Goal: Task Accomplishment & Management: Manage account settings

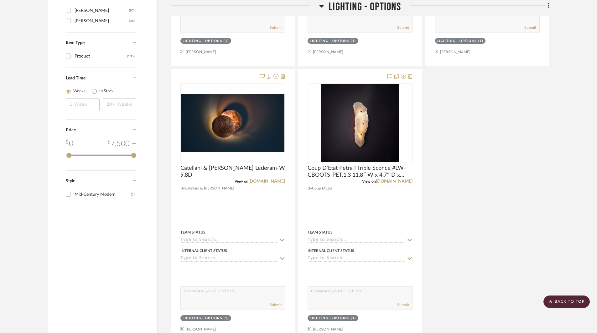
scroll to position [845, 0]
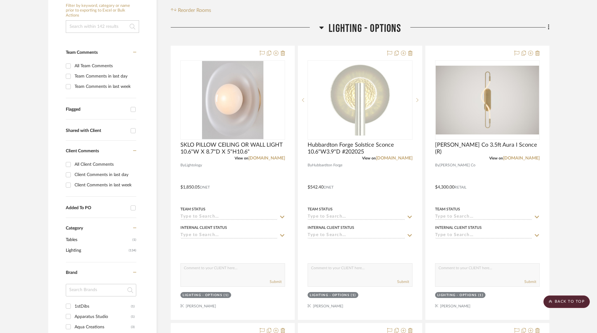
scroll to position [0, 0]
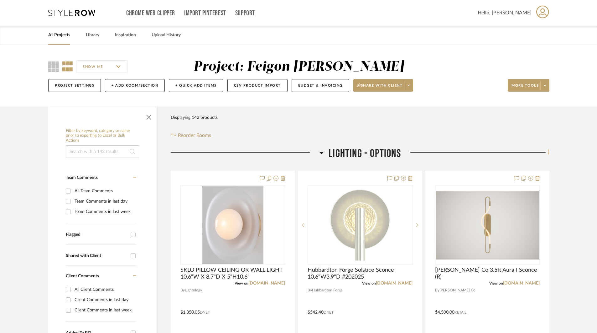
click at [549, 152] on icon at bounding box center [549, 152] width 2 height 7
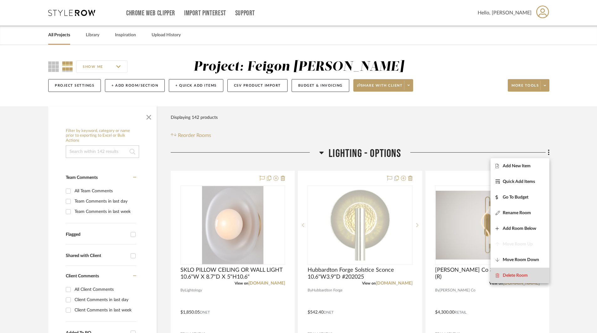
click at [524, 274] on span "Delete Room" at bounding box center [514, 275] width 25 height 5
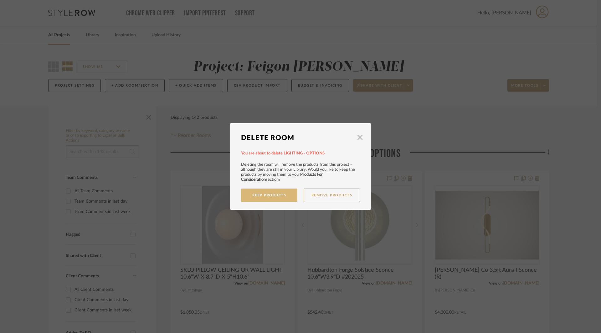
click at [275, 198] on button "Keep Products" at bounding box center [269, 195] width 56 height 13
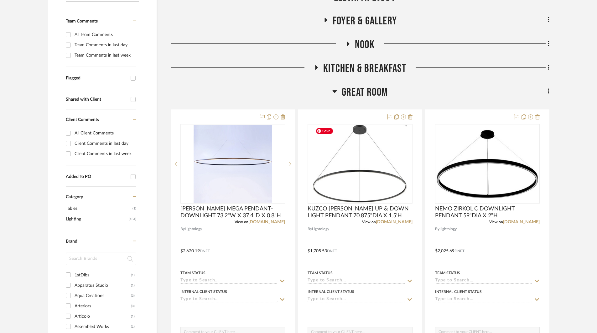
scroll to position [94, 0]
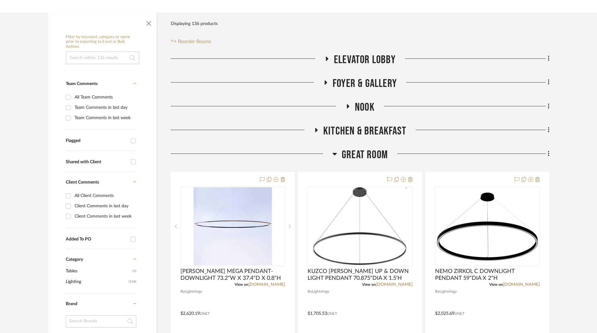
click at [327, 58] on icon at bounding box center [327, 59] width 3 height 4
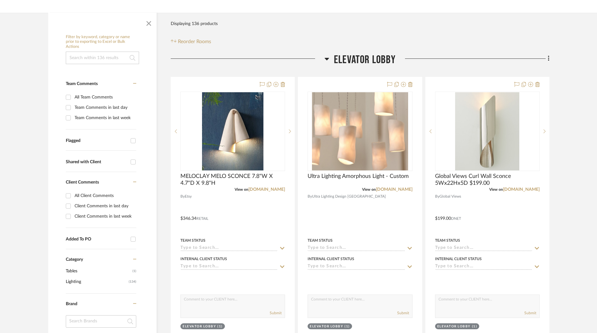
scroll to position [0, 0]
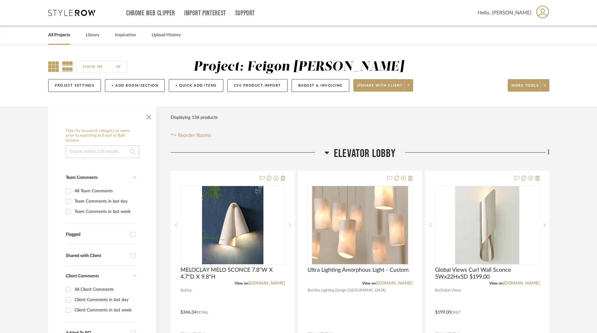
drag, startPoint x: 48, startPoint y: 66, endPoint x: 55, endPoint y: 69, distance: 7.2
click at [49, 66] on icon at bounding box center [53, 66] width 11 height 11
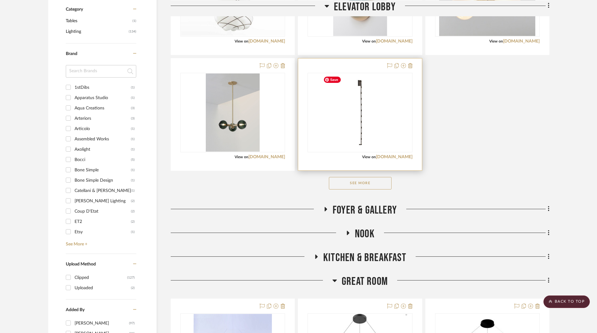
scroll to position [376, 0]
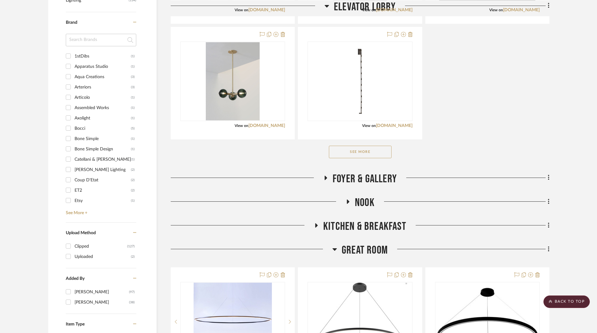
click at [376, 152] on button "See More" at bounding box center [360, 152] width 63 height 13
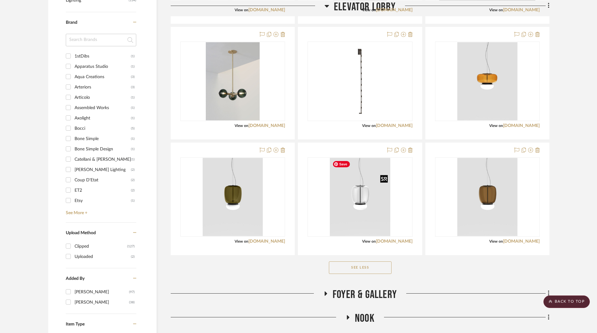
scroll to position [470, 0]
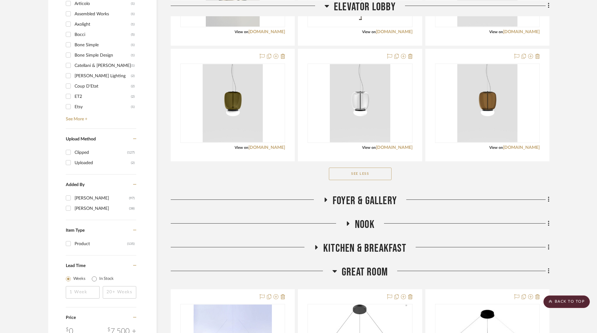
click at [325, 200] on icon at bounding box center [326, 200] width 3 height 4
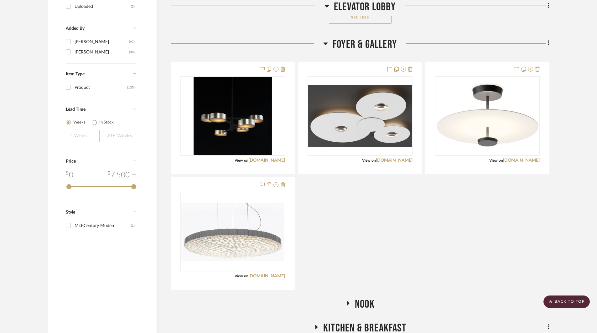
scroll to position [720, 0]
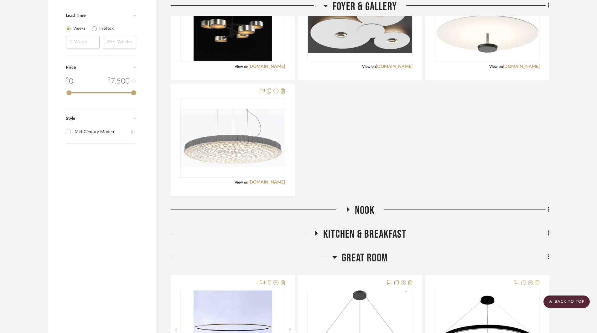
click at [348, 210] on icon at bounding box center [348, 210] width 3 height 4
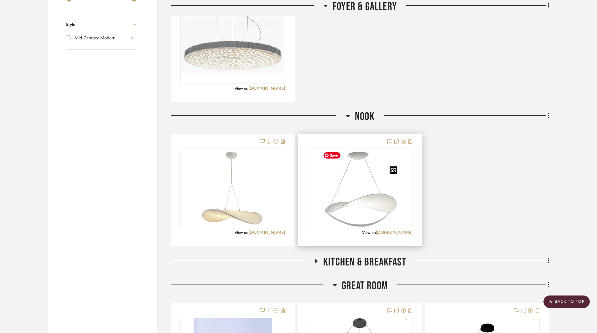
scroll to position [939, 0]
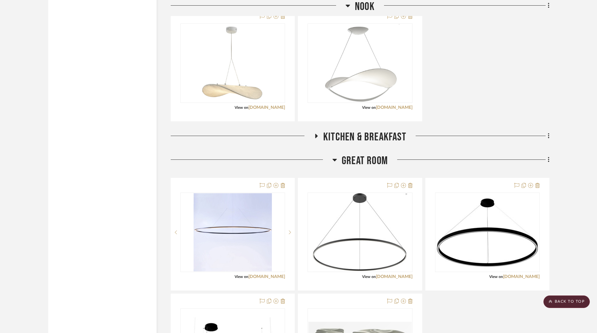
click at [316, 135] on icon at bounding box center [316, 136] width 3 height 4
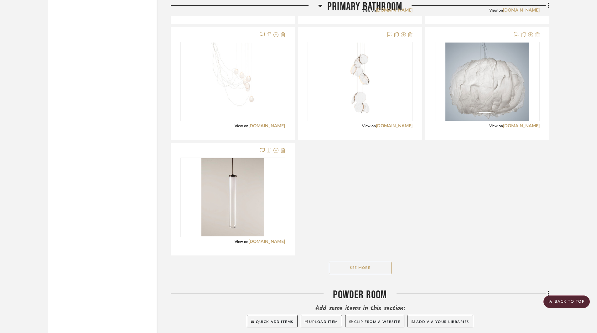
scroll to position [2379, 0]
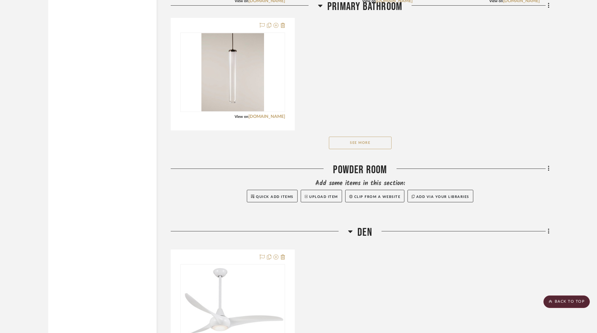
click at [548, 231] on icon at bounding box center [548, 231] width 1 height 5
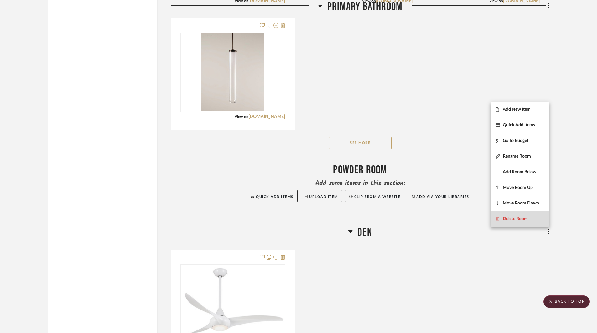
click at [520, 218] on span "Delete Room" at bounding box center [514, 218] width 25 height 5
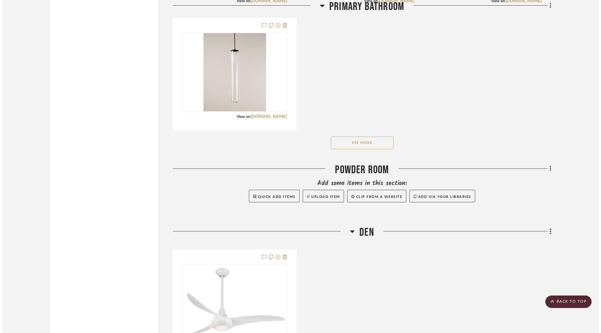
scroll to position [0, 0]
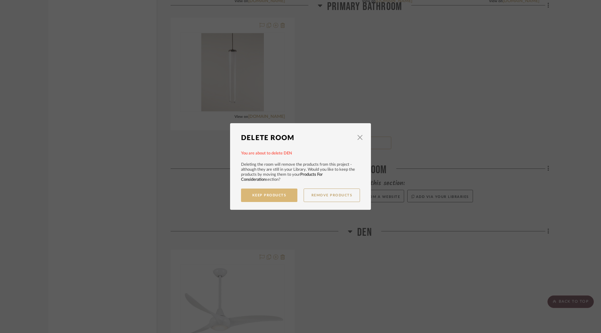
click at [287, 193] on button "Keep Products" at bounding box center [269, 195] width 56 height 13
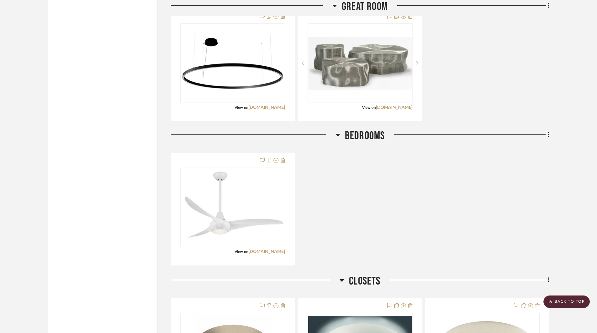
scroll to position [1221, 0]
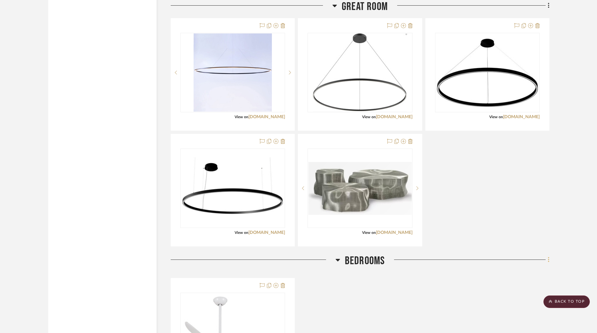
click at [548, 257] on icon at bounding box center [549, 260] width 2 height 7
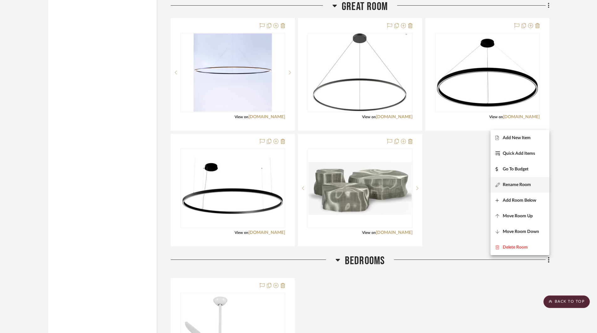
click at [520, 183] on span "Rename Room" at bounding box center [516, 185] width 28 height 5
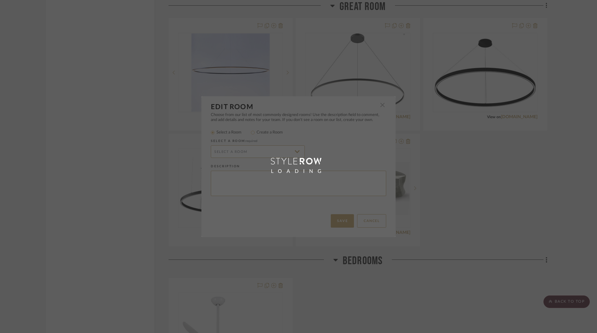
radio input "false"
radio input "true"
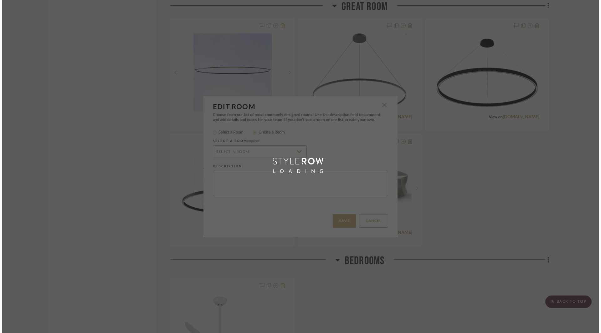
scroll to position [0, 0]
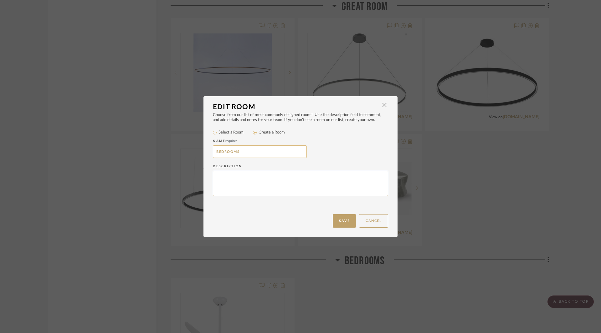
click at [261, 151] on input "BEDROOMS" at bounding box center [260, 152] width 94 height 13
type input "BEDROOMS & DEN"
click at [343, 222] on button "Save" at bounding box center [344, 220] width 23 height 13
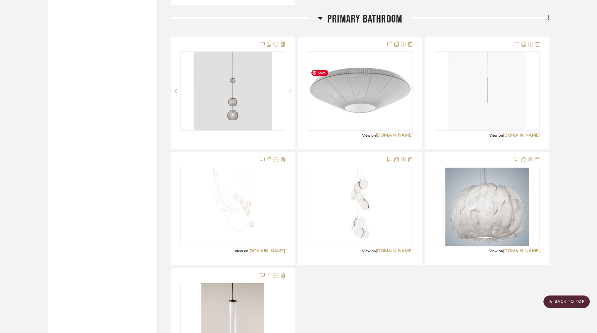
scroll to position [2285, 0]
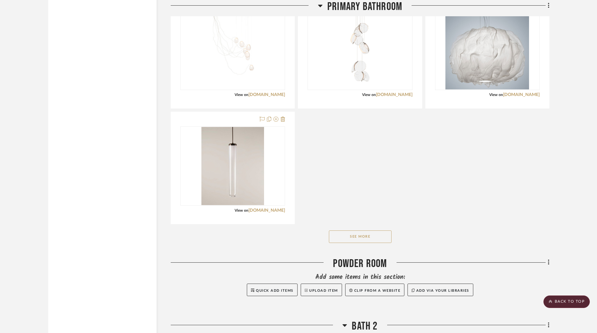
click at [384, 238] on button "See More" at bounding box center [360, 237] width 63 height 13
click at [370, 235] on button "See Less" at bounding box center [360, 237] width 63 height 13
click at [370, 235] on button "See More" at bounding box center [360, 237] width 63 height 13
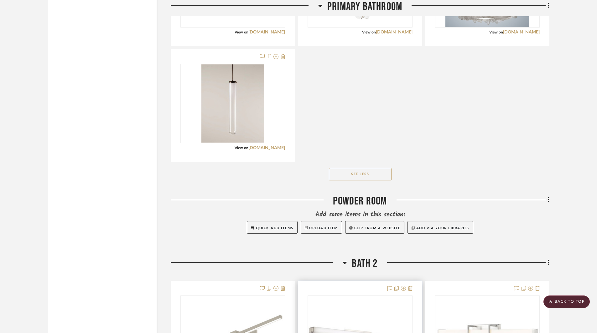
scroll to position [2442, 0]
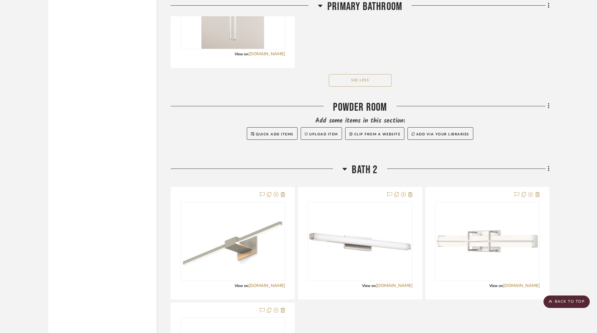
click at [369, 108] on div "POWDER ROOM" at bounding box center [360, 109] width 379 height 16
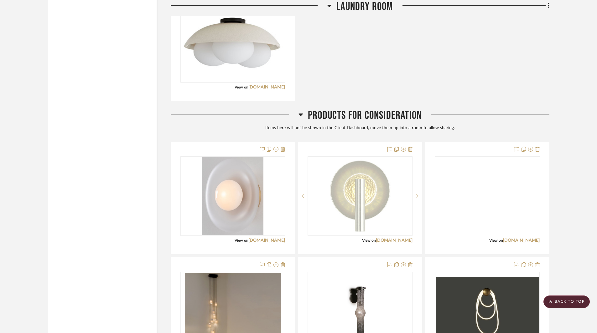
scroll to position [2860, 0]
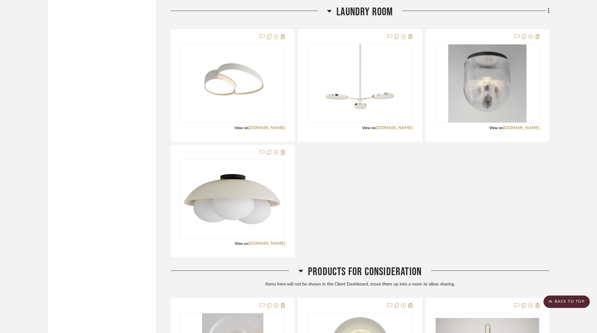
click at [506, 212] on div "Residence Supply Saidah Ceiling Light 15.7W or 20"W or 35"W View on [DOMAIN_NAM…" at bounding box center [360, 143] width 379 height 229
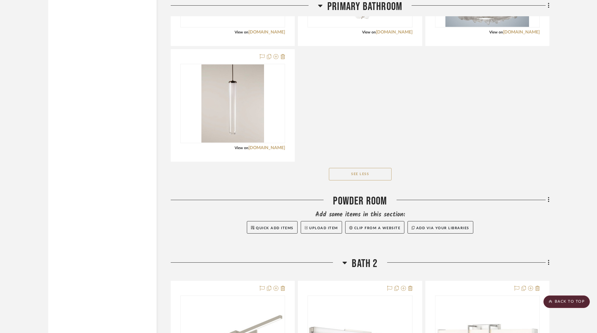
scroll to position [2473, 0]
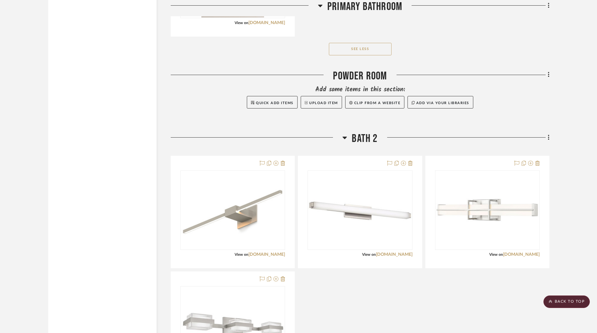
click at [439, 56] on div "See Less" at bounding box center [360, 49] width 379 height 25
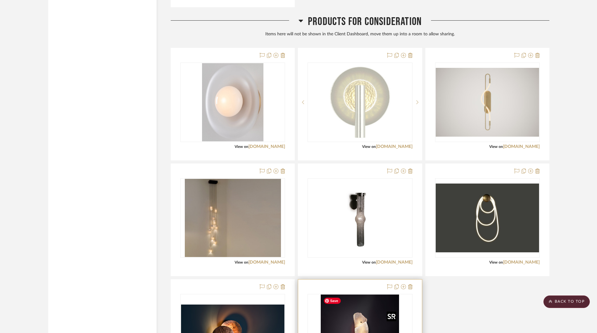
scroll to position [3236, 0]
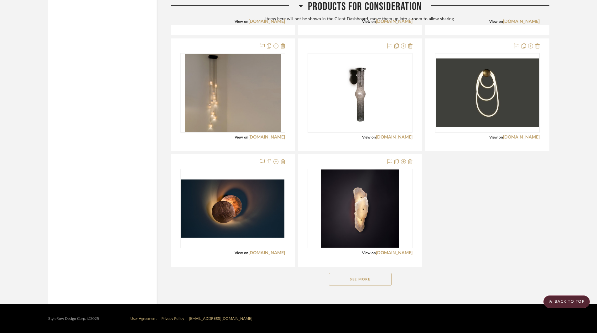
click at [369, 272] on div "See More" at bounding box center [360, 279] width 379 height 25
click at [376, 280] on button "See More" at bounding box center [360, 279] width 63 height 13
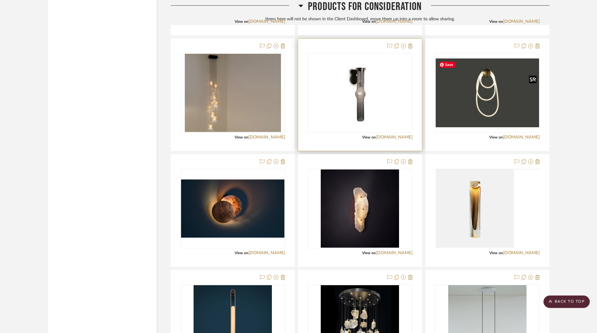
scroll to position [3079, 0]
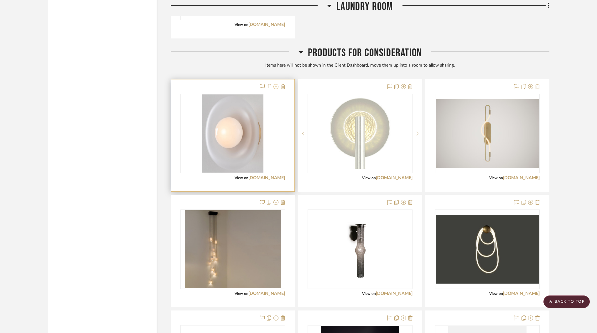
click at [276, 88] on icon at bounding box center [275, 86] width 5 height 5
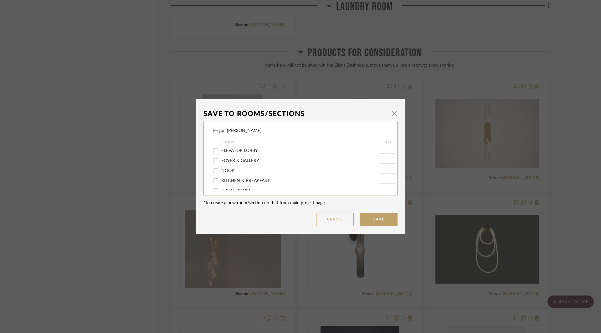
scroll to position [63, 0]
click at [241, 178] on span "POWDER ROOM" at bounding box center [238, 178] width 34 height 4
click at [221, 178] on input "POWDER ROOM" at bounding box center [216, 178] width 10 height 10
checkbox input "true"
type input "1"
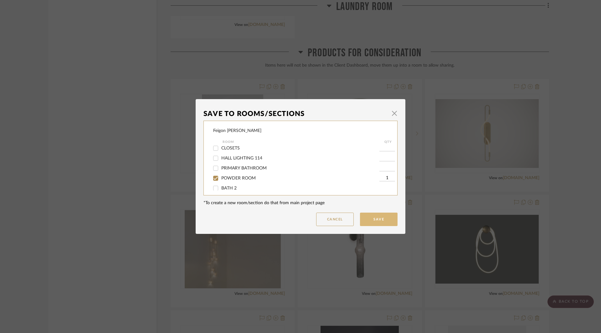
click at [380, 218] on button "Save" at bounding box center [379, 219] width 38 height 13
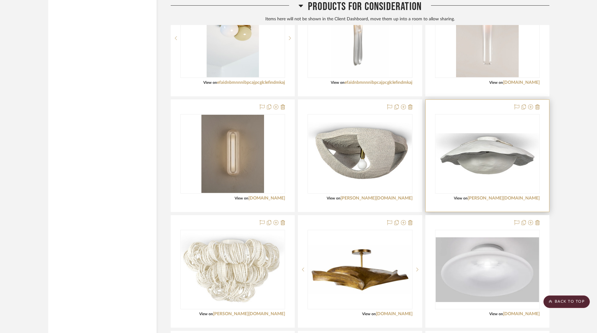
scroll to position [4363, 0]
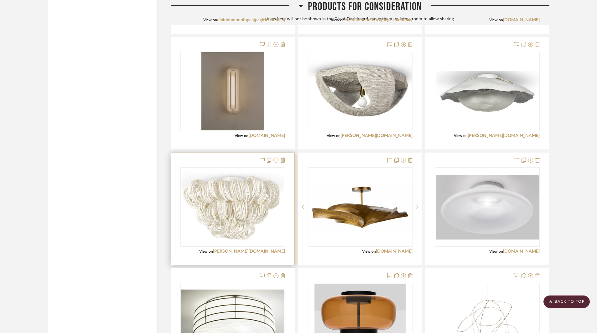
click at [277, 159] on icon at bounding box center [275, 160] width 5 height 5
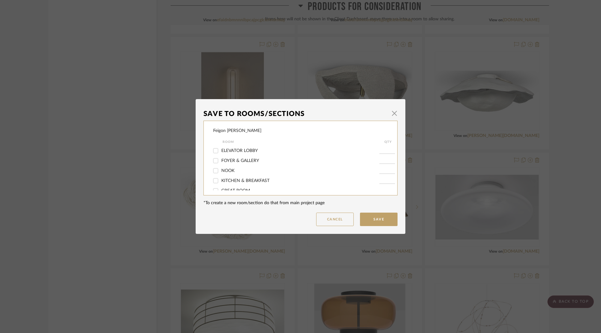
scroll to position [77, 0]
click at [240, 163] on span "POWDER ROOM" at bounding box center [238, 164] width 34 height 4
click at [221, 163] on input "POWDER ROOM" at bounding box center [216, 164] width 10 height 10
checkbox input "true"
type input "1"
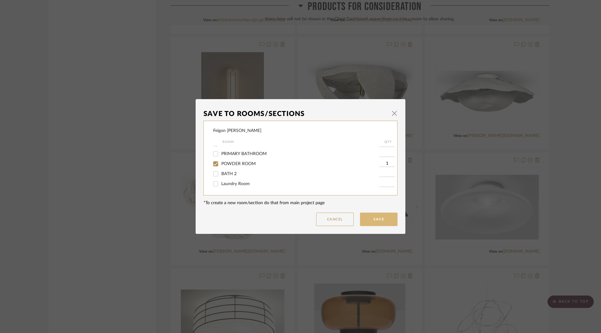
click at [382, 221] on button "Save" at bounding box center [379, 219] width 38 height 13
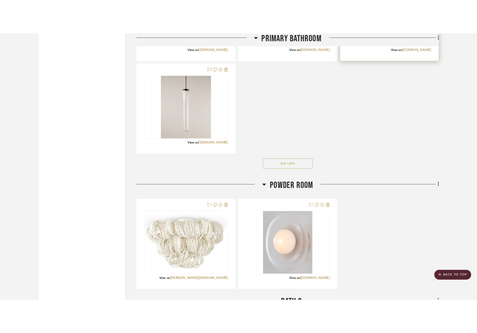
scroll to position [2453, 0]
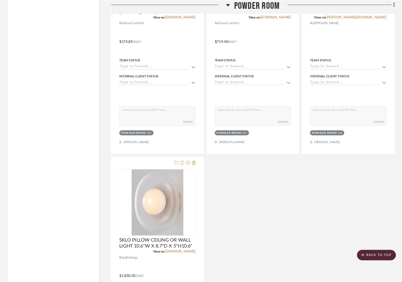
scroll to position [5322, 0]
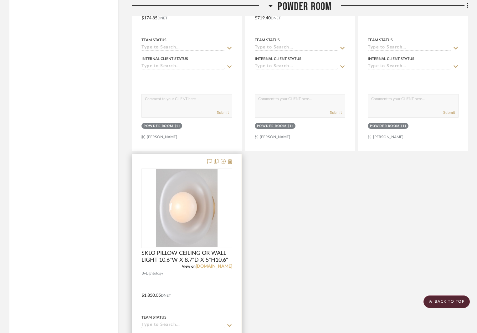
click at [230, 267] on link "[DOMAIN_NAME]" at bounding box center [214, 267] width 37 height 4
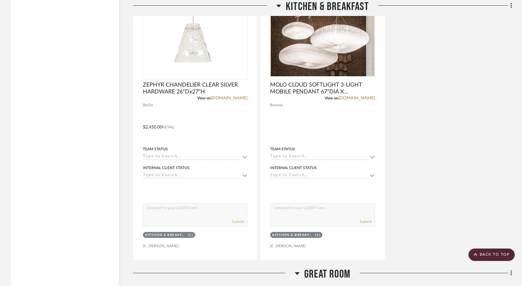
scroll to position [1963, 0]
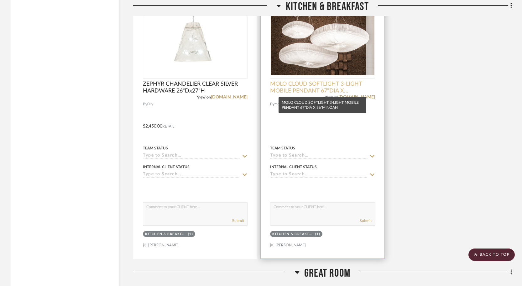
click at [302, 89] on span "MOLO CLOUD SOFTLIGHT 3-LIGHT MOBILE PENDANT 67"DIA X 36"MINOAH" at bounding box center [322, 88] width 105 height 14
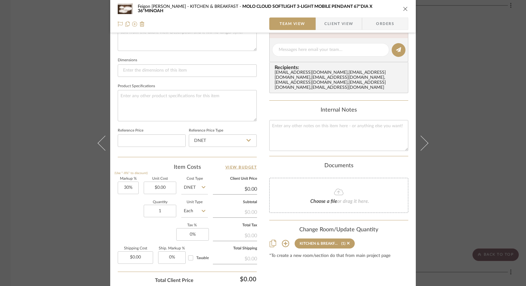
scroll to position [250, 0]
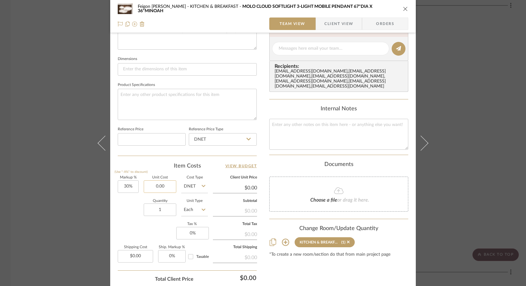
click at [155, 186] on input "0.00" at bounding box center [160, 187] width 33 height 13
type input "$2,150.00"
type input "$2,795.00"
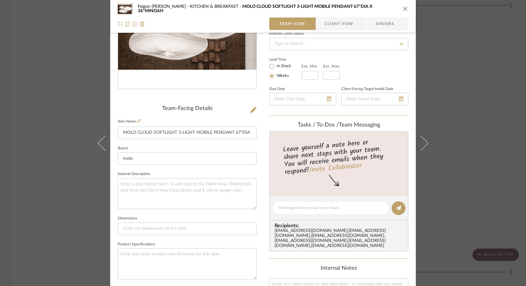
scroll to position [0, 0]
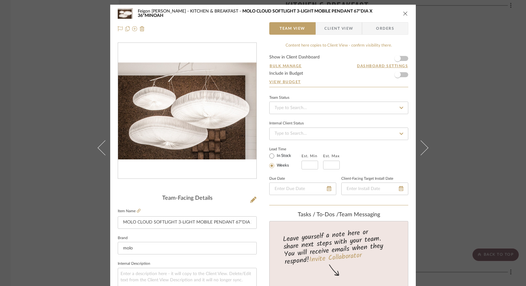
click at [403, 13] on icon "close" at bounding box center [405, 13] width 5 height 5
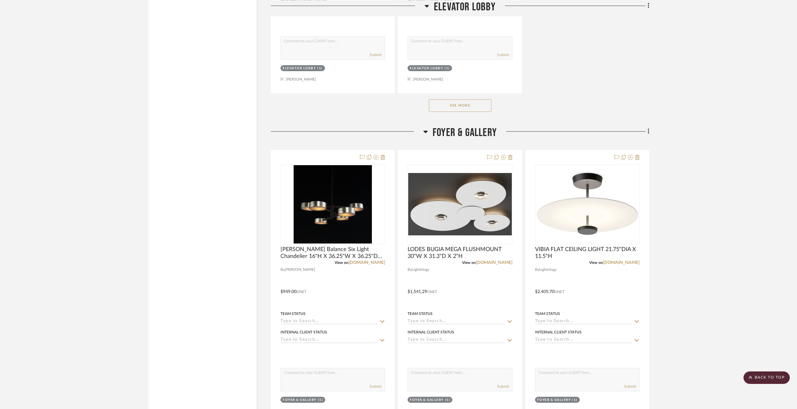
scroll to position [783, 0]
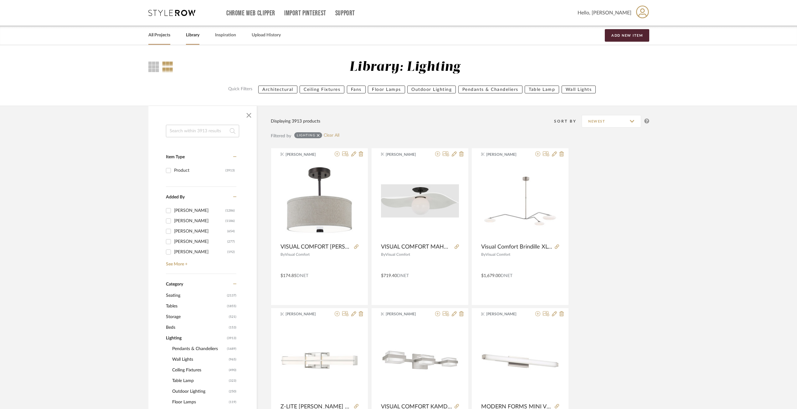
click at [153, 37] on link "All Projects" at bounding box center [159, 35] width 22 height 8
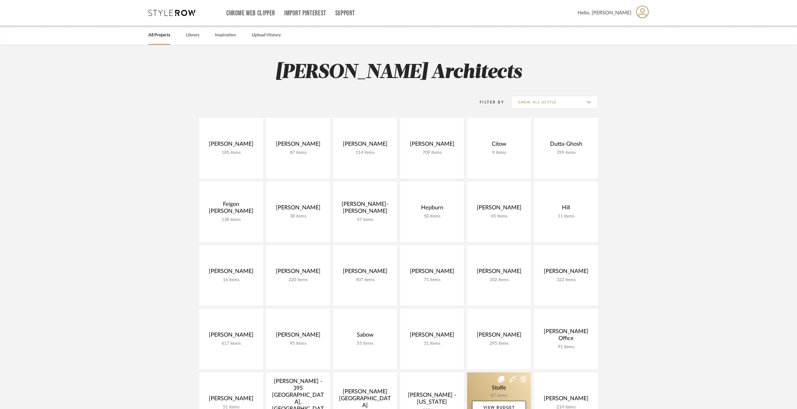
scroll to position [125, 0]
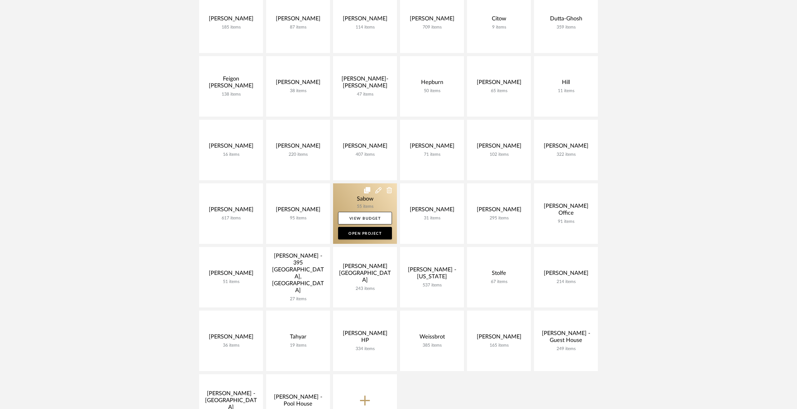
click at [363, 199] on link at bounding box center [365, 213] width 64 height 60
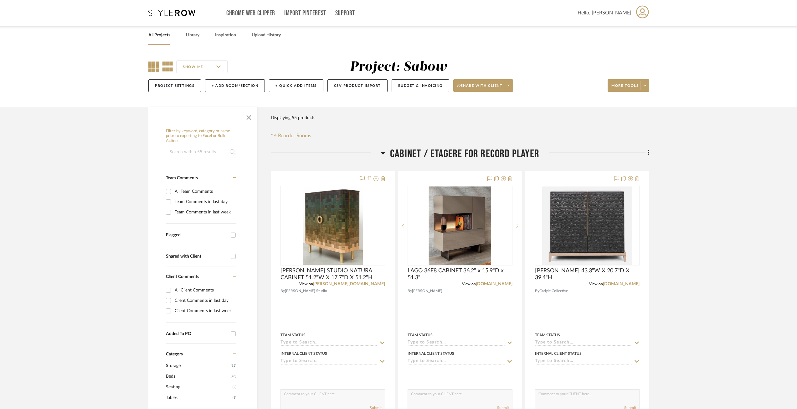
click at [157, 66] on icon at bounding box center [153, 66] width 11 height 11
